Goal: Complete application form

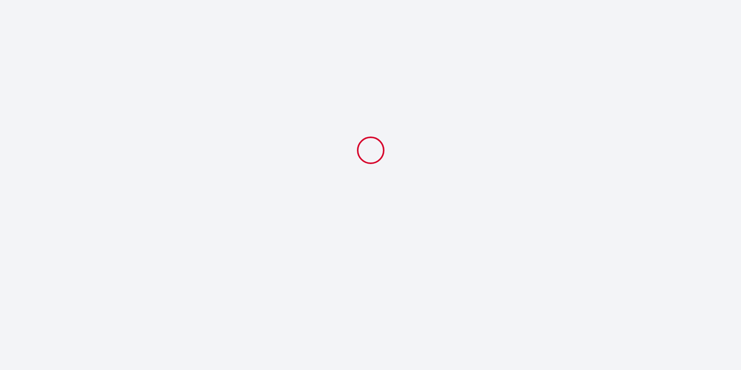
select select
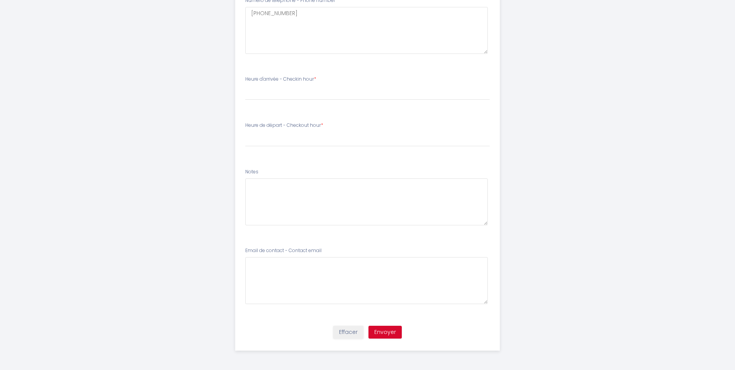
scroll to position [170, 0]
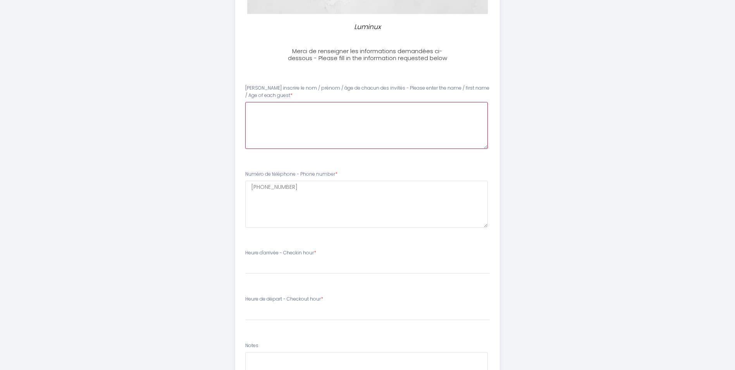
click at [261, 108] on guest0 at bounding box center [366, 125] width 243 height 47
type guest0 "[PERSON_NAME] 75 ans [PERSON_NAME] 76 ans"
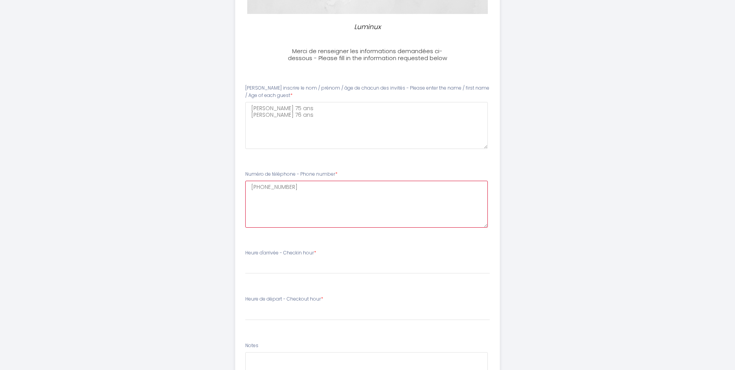
click at [291, 188] on number1 "[PHONE_NUMBER]" at bounding box center [366, 204] width 243 height 47
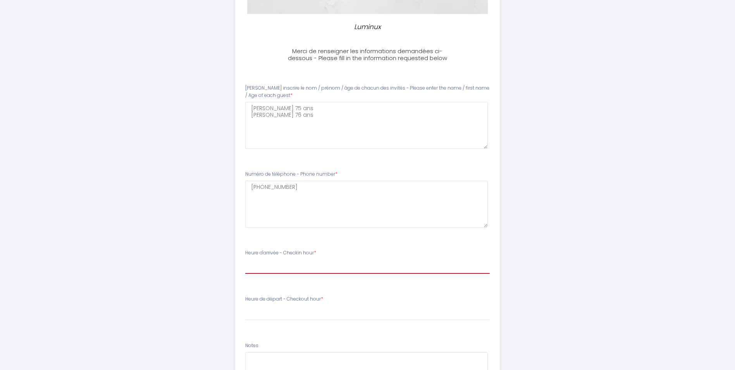
click at [311, 262] on select "16:00 16:30 17:00 17:30 18:00 18:30 19:00 19:30 20:00 20:30 21:00 21:30 22:00 2…" at bounding box center [367, 266] width 244 height 15
select select "16:00"
click at [245, 259] on select "16:00 16:30 17:00 17:30 18:00 18:30 19:00 19:30 20:00 20:30 21:00 21:30 22:00 2…" at bounding box center [367, 266] width 244 height 15
click at [318, 298] on label "Heure de départ - Checkout hour *" at bounding box center [284, 298] width 78 height 7
click at [307, 296] on label "Heure de départ - Checkout hour *" at bounding box center [284, 298] width 78 height 7
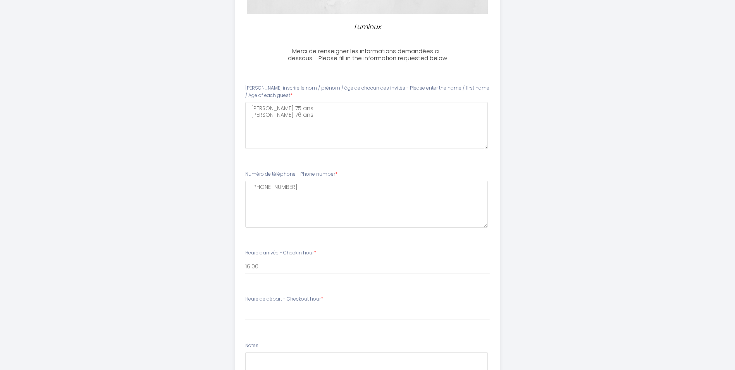
click at [251, 299] on label "Heure de départ - Checkout hour *" at bounding box center [284, 298] width 78 height 7
drag, startPoint x: 251, startPoint y: 299, endPoint x: 262, endPoint y: 300, distance: 10.5
click at [262, 300] on label "Heure de départ - Checkout hour *" at bounding box center [284, 298] width 78 height 7
click at [263, 300] on label "Heure de départ - Checkout hour *" at bounding box center [284, 298] width 78 height 7
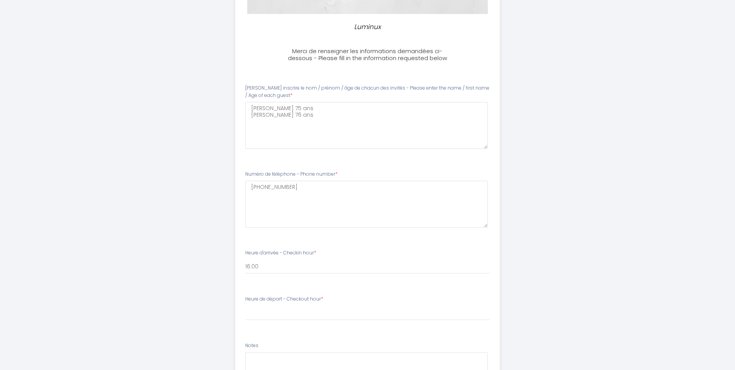
click at [268, 299] on label "Heure de départ - Checkout hour *" at bounding box center [284, 298] width 78 height 7
drag, startPoint x: 268, startPoint y: 299, endPoint x: 321, endPoint y: 299, distance: 52.7
click at [321, 299] on label "Heure de départ - Checkout hour *" at bounding box center [284, 298] width 78 height 7
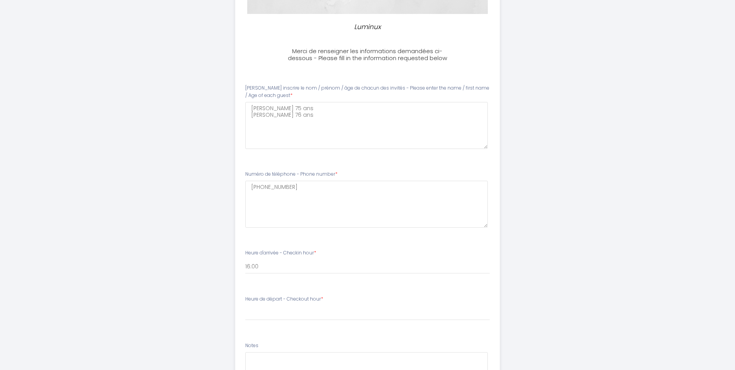
drag, startPoint x: 321, startPoint y: 299, endPoint x: 326, endPoint y: 299, distance: 5.4
click at [326, 299] on div "Heure de départ - Checkout hour * 00:00 00:30 01:00 01:30 02:00 02:30 03:00 03:…" at bounding box center [367, 307] width 244 height 25
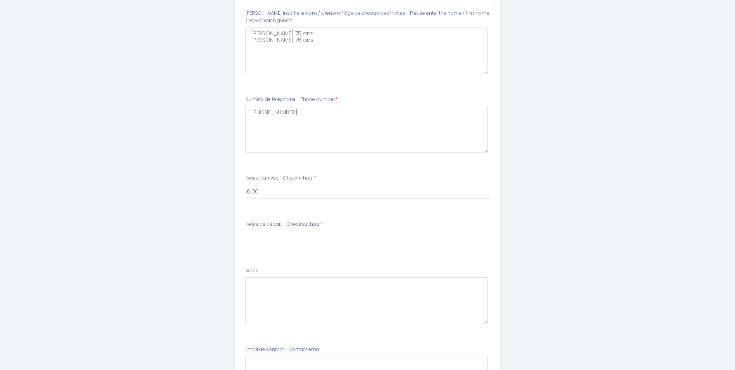
scroll to position [246, 0]
click at [322, 225] on label "Heure de départ - Checkout hour *" at bounding box center [284, 223] width 78 height 7
click at [277, 222] on label "Heure de départ - Checkout hour *" at bounding box center [284, 223] width 78 height 7
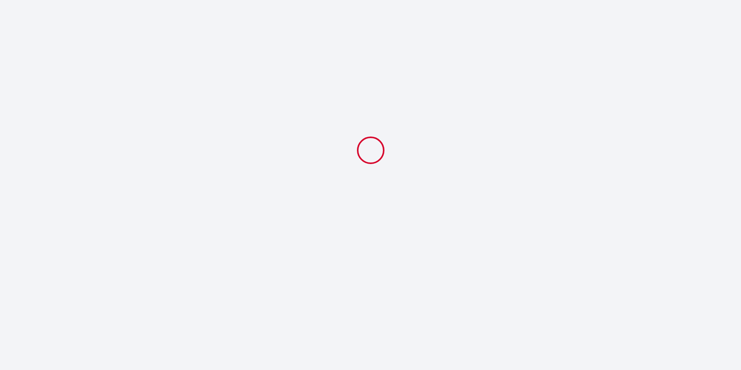
select select
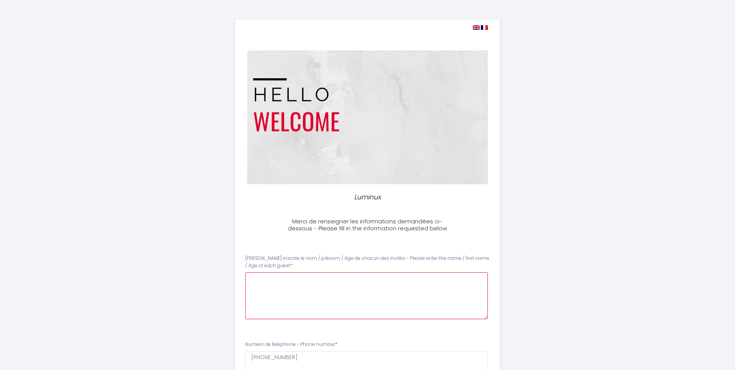
click at [252, 280] on guest0 at bounding box center [366, 295] width 243 height 47
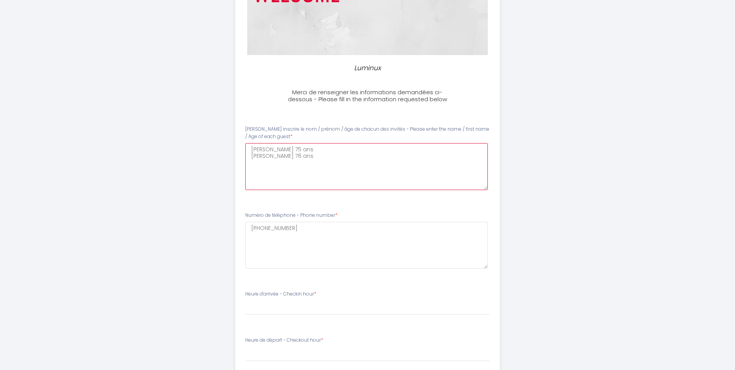
scroll to position [128, 0]
type guest0 "[PERSON_NAME] 75 ans [PERSON_NAME] 76 ans"
click at [275, 292] on label "Heure d'arrivée - Checkin hour *" at bounding box center [280, 294] width 71 height 7
click at [293, 295] on label "Heure d'arrivée - Checkin hour *" at bounding box center [280, 294] width 71 height 7
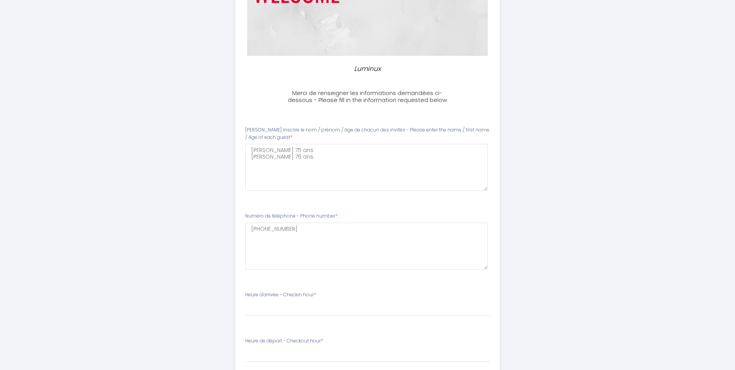
drag, startPoint x: 293, startPoint y: 295, endPoint x: 311, endPoint y: 293, distance: 18.4
click at [311, 293] on label "Heure d'arrivée - Checkin hour *" at bounding box center [280, 294] width 71 height 7
click at [316, 291] on span "*" at bounding box center [315, 294] width 2 height 7
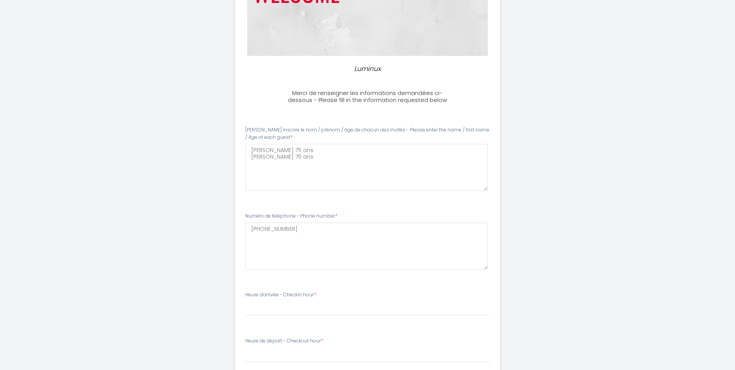
click at [316, 292] on span "*" at bounding box center [315, 294] width 2 height 7
click at [279, 324] on li "Heure d'arrivée - Checkin hour * 16:00 16:30 17:00 17:30 18:00 18:30 19:00 19:3…" at bounding box center [368, 307] width 264 height 42
click at [256, 308] on select "16:00 16:30 17:00 17:30 18:00 18:30 19:00 19:30 20:00 20:30 21:00 21:30 22:00 2…" at bounding box center [367, 308] width 244 height 15
select select "16:00"
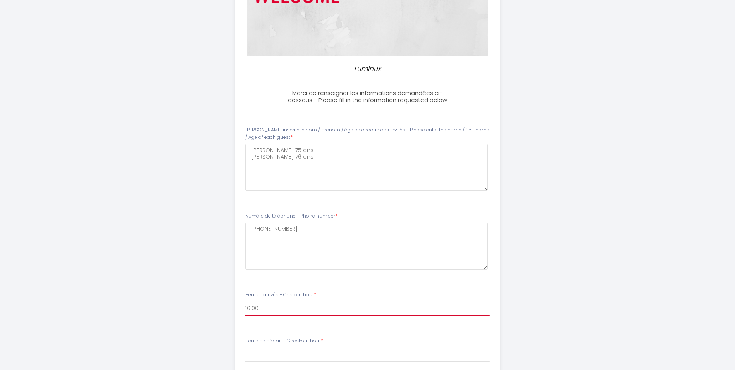
click at [245, 301] on select "16:00 16:30 17:00 17:30 18:00 18:30 19:00 19:30 20:00 20:30 21:00 21:30 22:00 2…" at bounding box center [367, 308] width 244 height 15
click at [316, 340] on label "Heure de départ - Checkout hour *" at bounding box center [284, 340] width 78 height 7
click at [317, 339] on label "Heure de départ - Checkout hour *" at bounding box center [284, 340] width 78 height 7
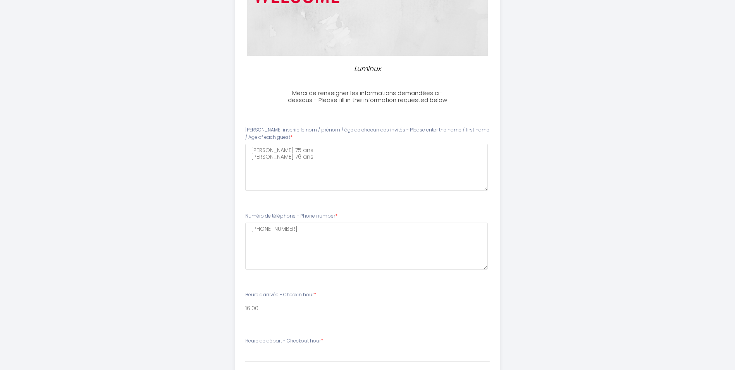
drag, startPoint x: 317, startPoint y: 339, endPoint x: 344, endPoint y: 339, distance: 27.1
click at [344, 339] on div "Heure de départ - Checkout hour * 00:00 00:30 01:00 01:30 02:00 02:30 03:00 03:…" at bounding box center [367, 349] width 244 height 25
click at [323, 341] on span "*" at bounding box center [322, 340] width 2 height 7
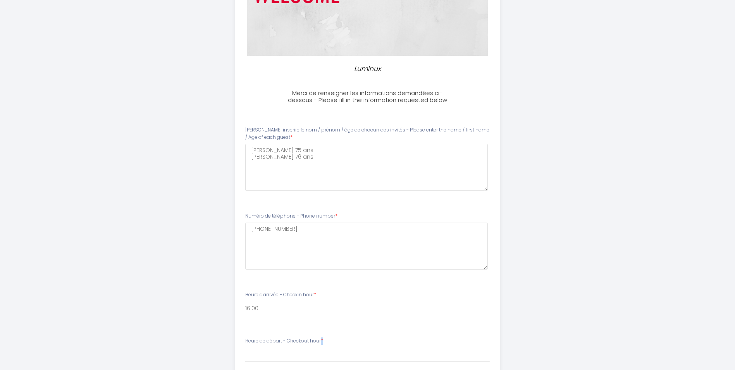
click at [323, 341] on span "*" at bounding box center [322, 340] width 2 height 7
drag, startPoint x: 324, startPoint y: 341, endPoint x: 344, endPoint y: 342, distance: 20.2
click at [344, 342] on div "Heure de départ - Checkout hour * 00:00 00:30 01:00 01:30 02:00 02:30 03:00 03:…" at bounding box center [367, 349] width 244 height 25
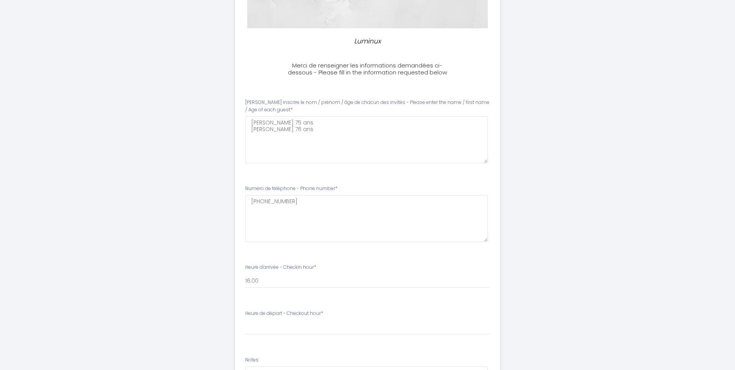
scroll to position [191, 0]
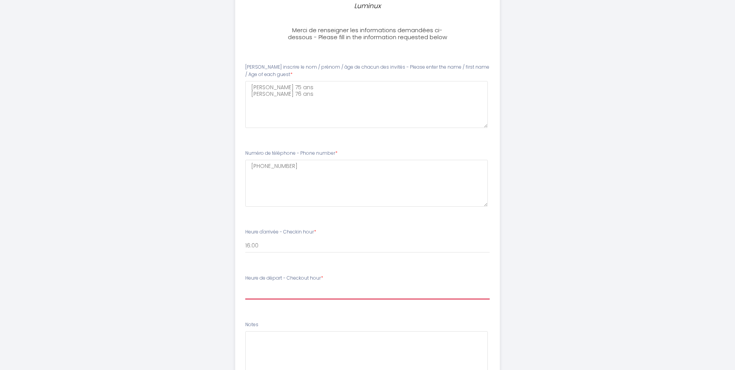
click at [337, 286] on select "00:00 00:30 01:00 01:30 02:00 02:30 03:00 03:30 04:00 04:30 05:00 05:30 06:00 0…" at bounding box center [367, 291] width 244 height 15
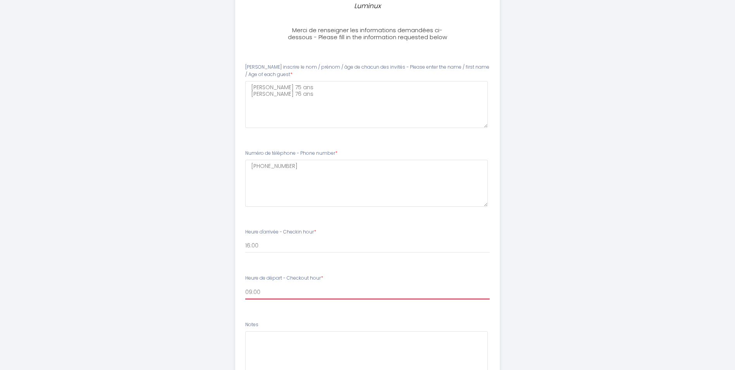
click at [245, 284] on select "00:00 00:30 01:00 01:30 02:00 02:30 03:00 03:30 04:00 04:30 05:00 05:30 06:00 0…" at bounding box center [367, 291] width 244 height 15
click at [264, 289] on select "00:00 00:30 01:00 01:30 02:00 02:30 03:00 03:30 04:00 04:30 05:00 05:30 06:00 0…" at bounding box center [367, 291] width 244 height 15
select select "10:00"
click at [245, 284] on select "00:00 00:30 01:00 01:30 02:00 02:30 03:00 03:30 04:00 04:30 05:00 05:30 06:00 0…" at bounding box center [367, 291] width 244 height 15
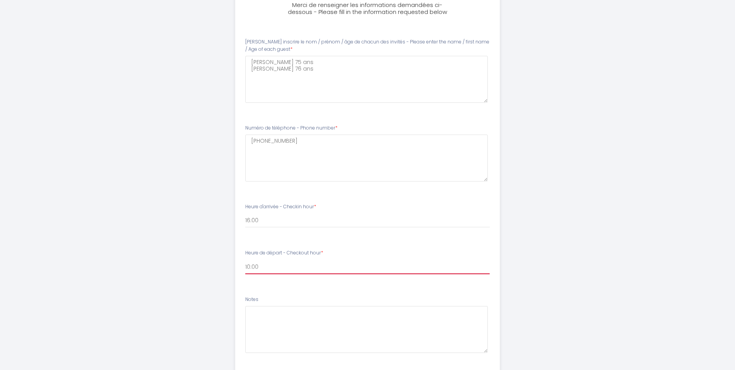
scroll to position [221, 0]
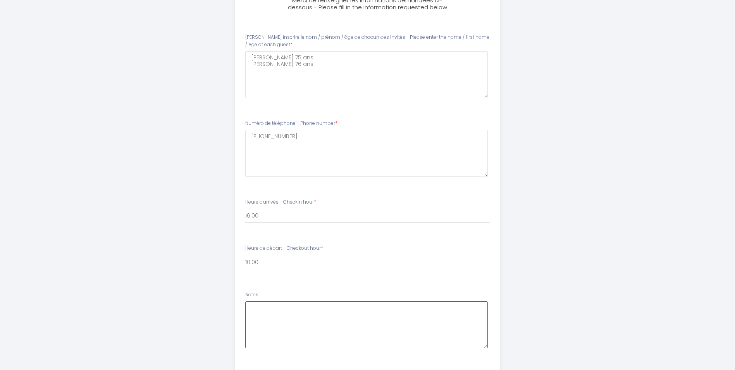
click at [252, 311] on textarea at bounding box center [366, 324] width 243 height 47
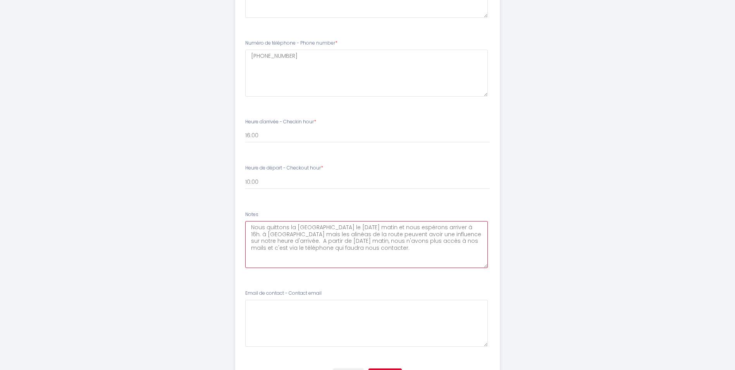
scroll to position [344, 0]
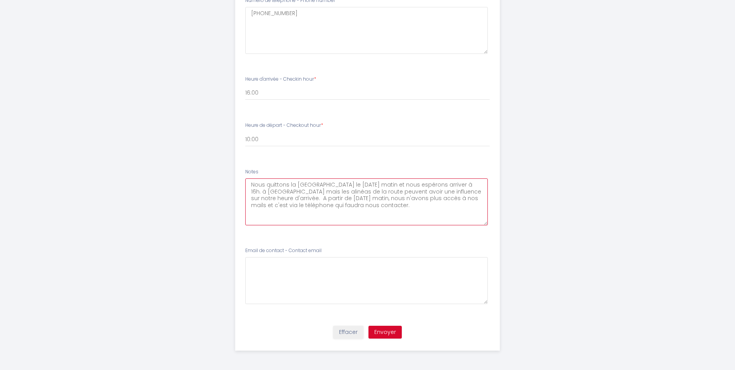
type textarea "Nous quittons la [GEOGRAPHIC_DATA] le [DATE] matin et nous espérons arriver à 1…"
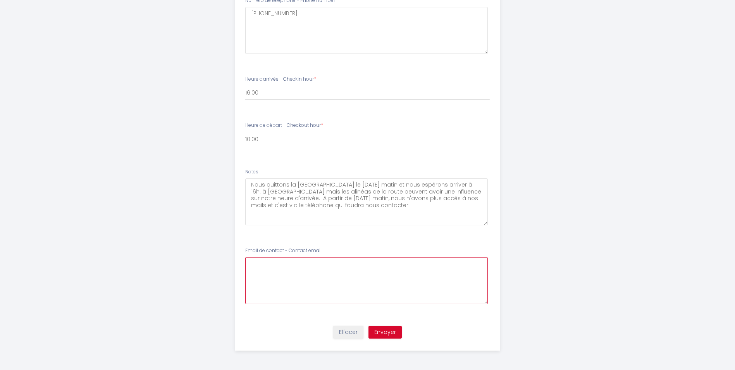
click at [253, 267] on email5 at bounding box center [366, 280] width 243 height 47
type email5 "[EMAIL_ADDRESS][DOMAIN_NAME]"
click at [387, 332] on button "Envoyer" at bounding box center [384, 331] width 33 height 13
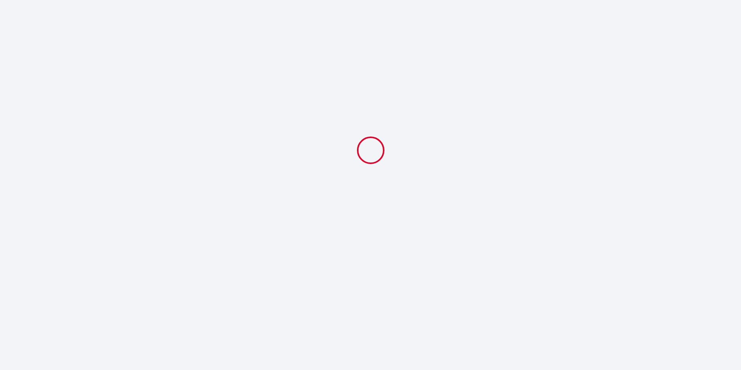
select select "10:00"
select select
